Goal: Task Accomplishment & Management: Manage account settings

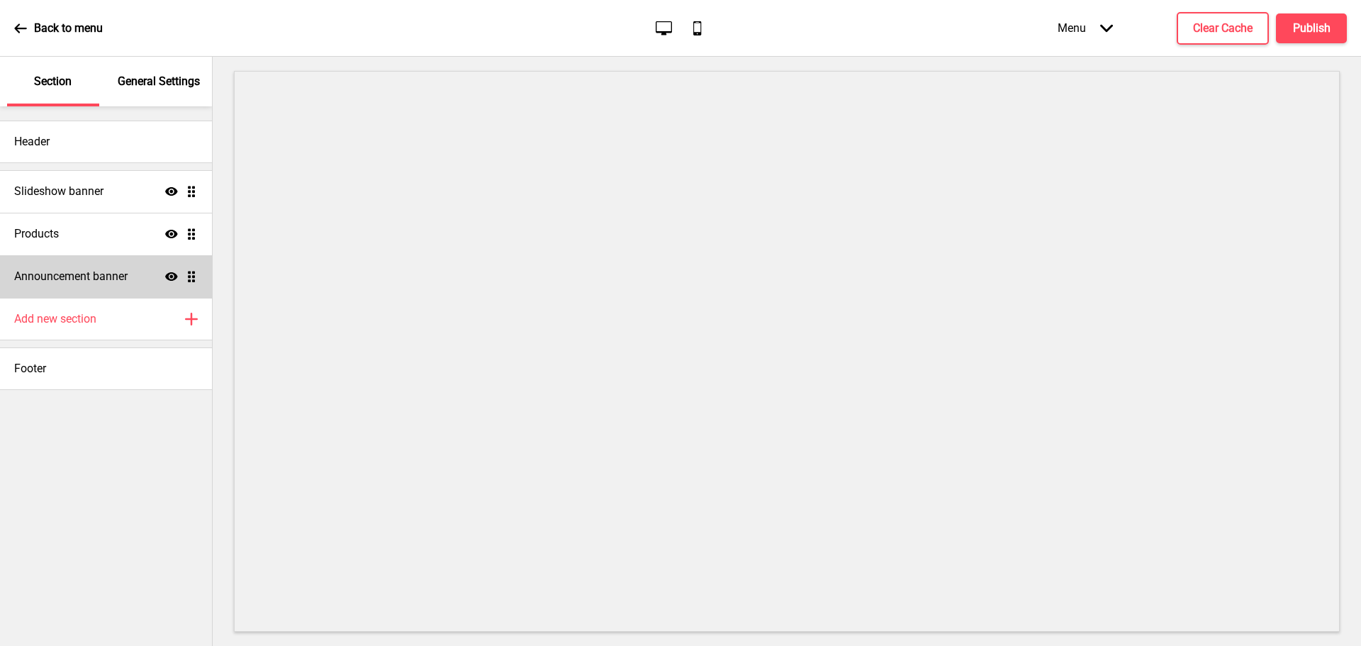
click at [169, 272] on icon "Show" at bounding box center [171, 276] width 13 height 13
click at [18, 25] on icon at bounding box center [20, 27] width 12 height 9
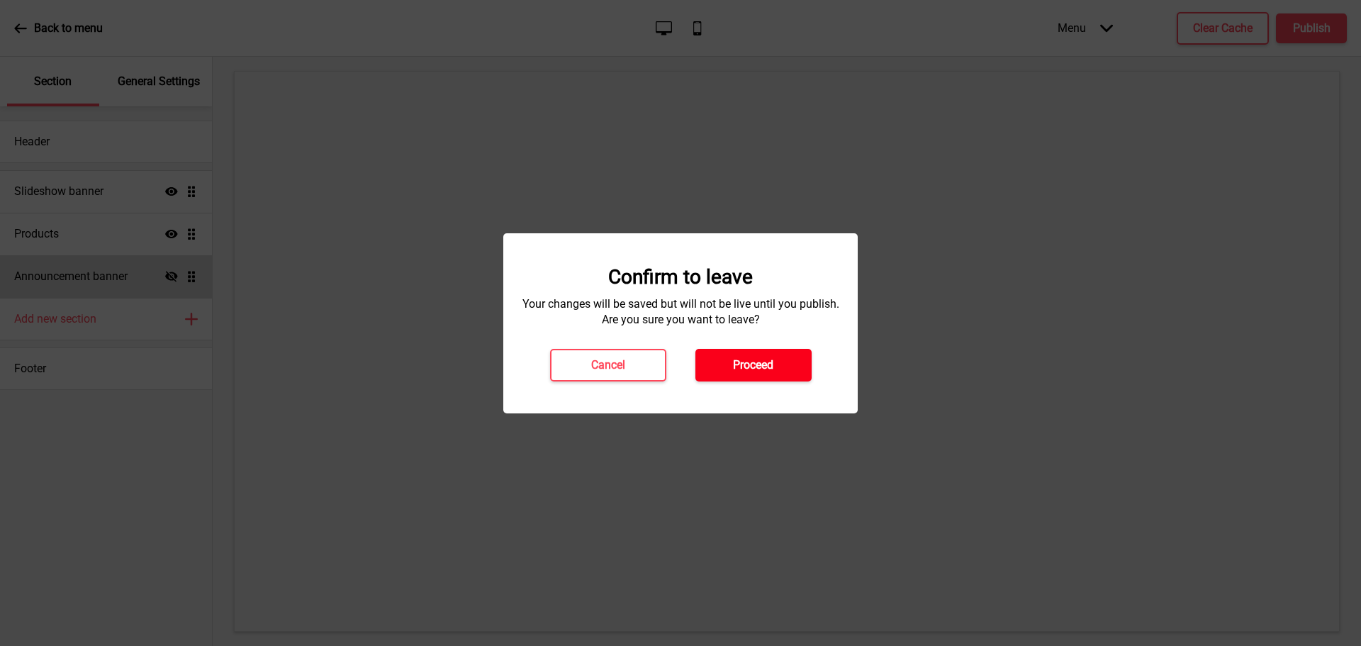
click at [755, 369] on h4 "Proceed" at bounding box center [753, 365] width 40 height 16
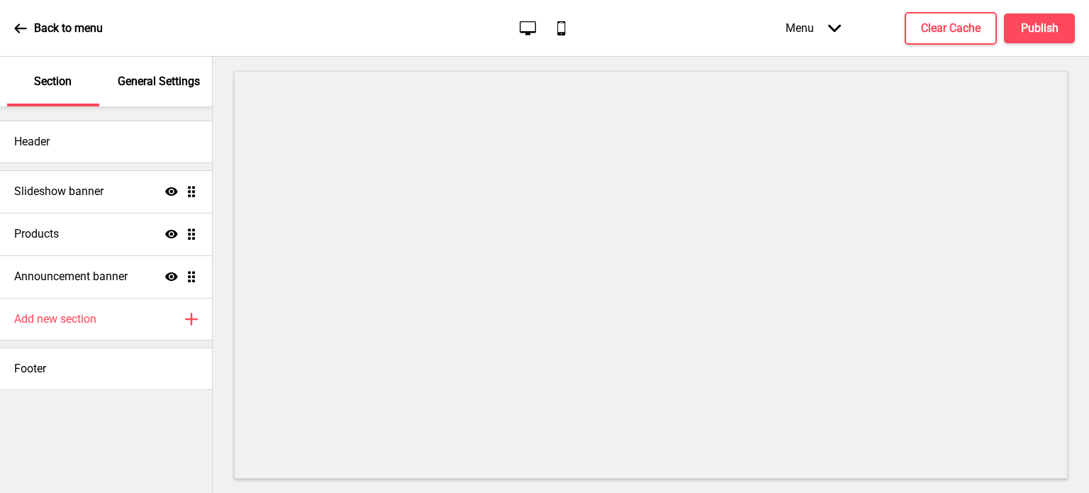
click at [817, 30] on div "Menu Arrow down" at bounding box center [813, 28] width 84 height 42
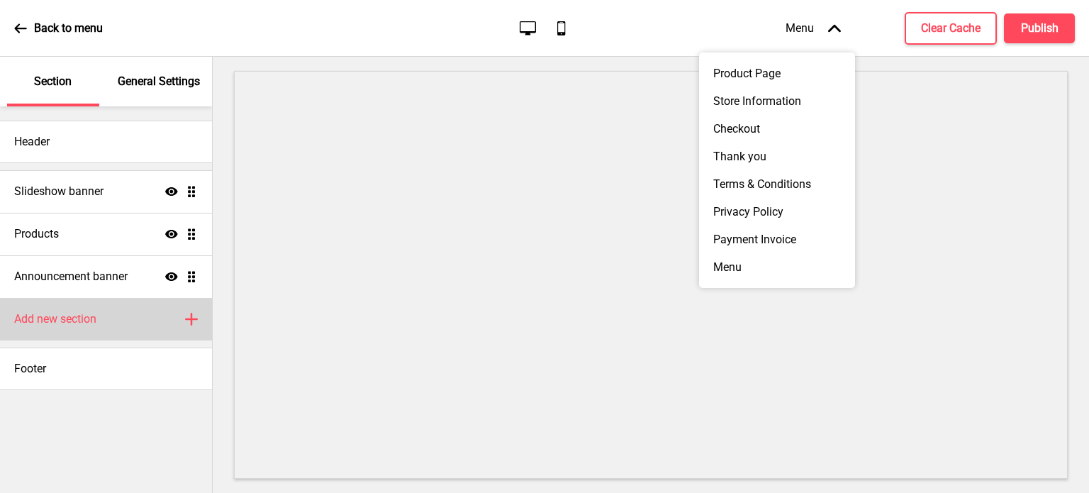
drag, startPoint x: 65, startPoint y: 432, endPoint x: 123, endPoint y: 323, distance: 123.4
click at [65, 431] on div "Header Slideshow banner Show Drag Products Show Drag Announcement banner Show D…" at bounding box center [106, 299] width 212 height 386
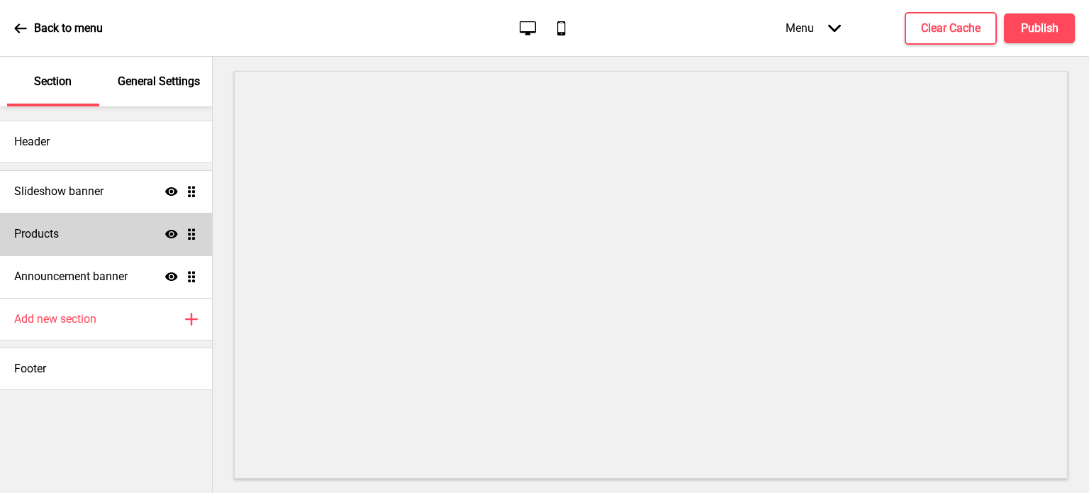
click at [121, 235] on div "Products Show Drag" at bounding box center [106, 234] width 212 height 43
select select "contain"
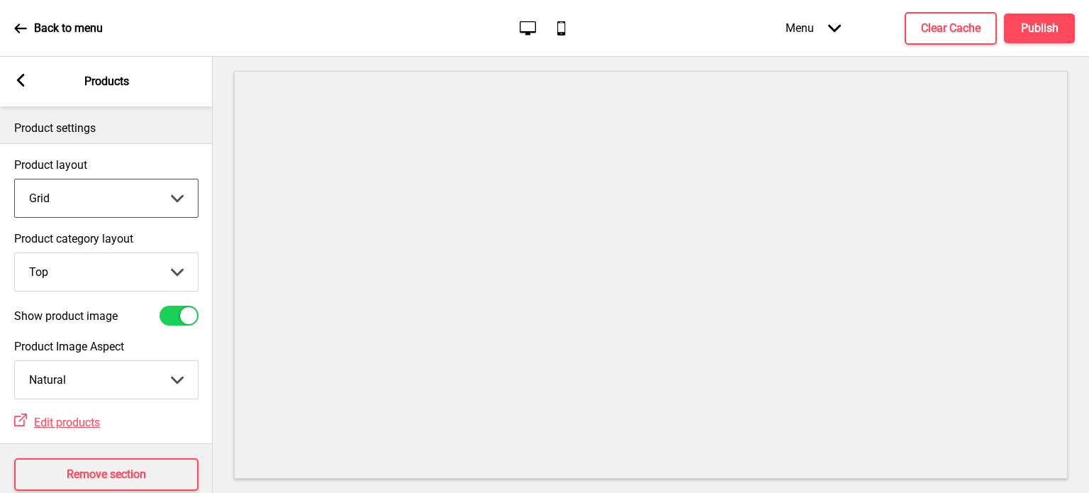
click at [173, 203] on select "Grid List" at bounding box center [106, 198] width 183 height 38
click at [9, 86] on div "Arrow left Products" at bounding box center [106, 82] width 213 height 50
click at [34, 77] on div "Arrow left Products" at bounding box center [106, 82] width 213 height 50
click at [26, 82] on rect at bounding box center [20, 80] width 13 height 13
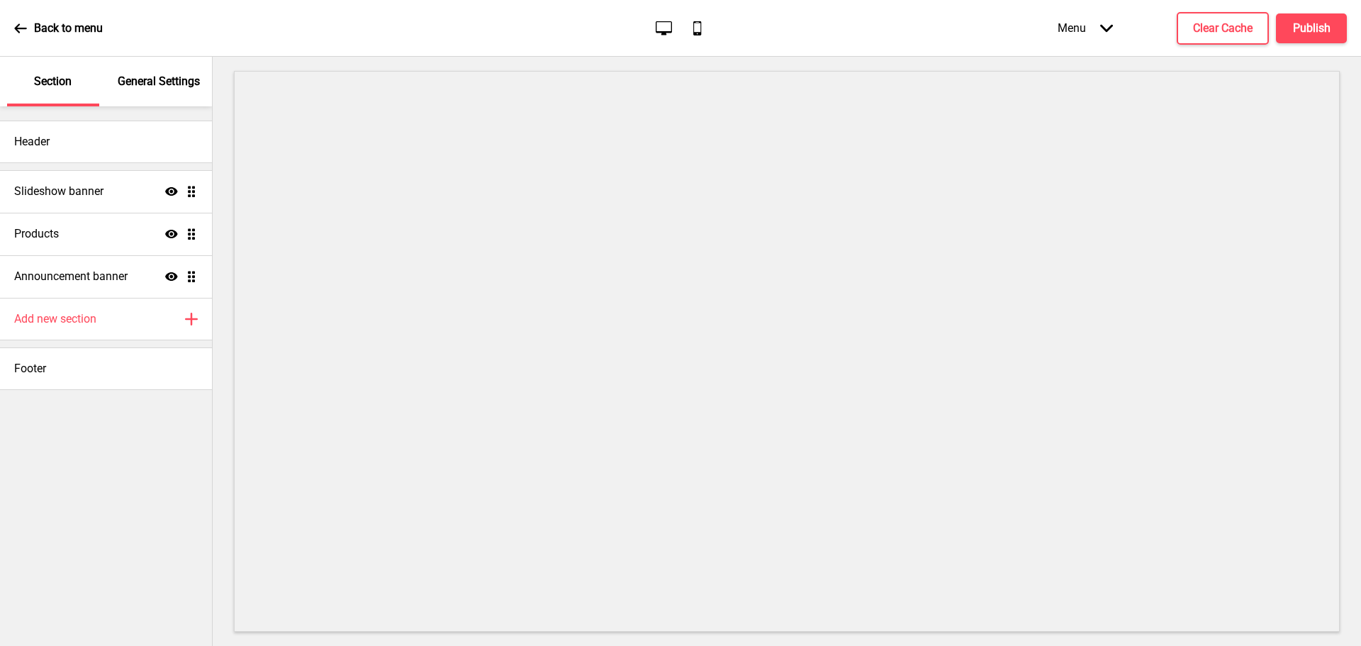
click at [23, 28] on icon at bounding box center [20, 27] width 12 height 9
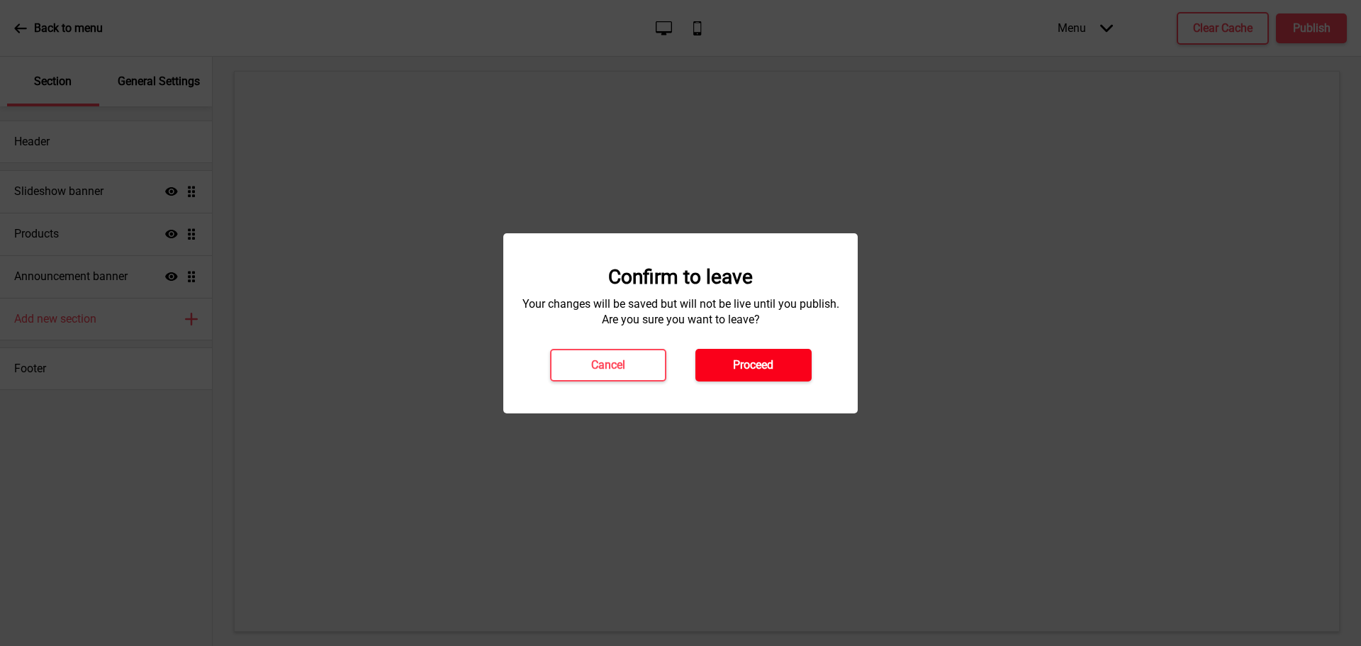
click at [729, 354] on button "Proceed" at bounding box center [753, 365] width 116 height 33
